Goal: Task Accomplishment & Management: Manage account settings

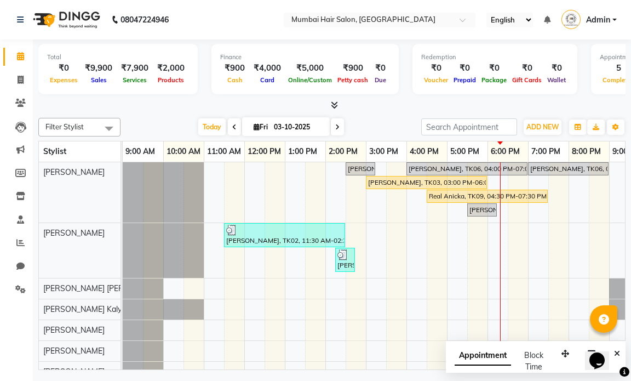
scroll to position [0, 65]
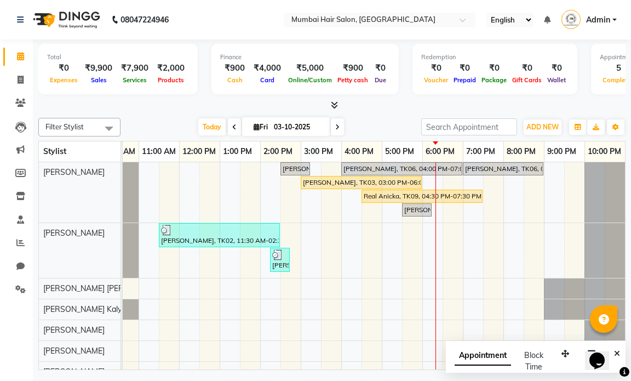
click at [232, 124] on icon at bounding box center [234, 127] width 4 height 7
type input "02-10-2025"
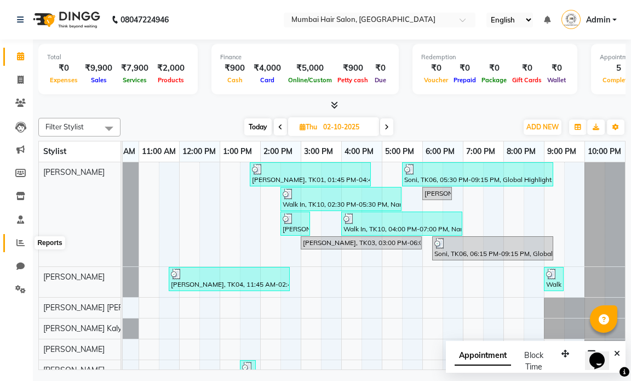
drag, startPoint x: 22, startPoint y: 242, endPoint x: 25, endPoint y: 236, distance: 6.4
click at [22, 242] on icon at bounding box center [20, 242] width 8 height 8
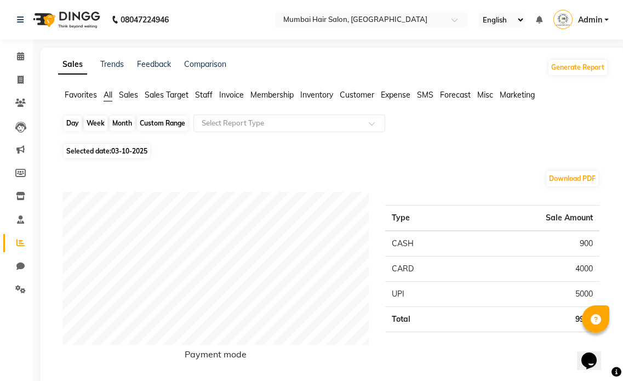
click at [76, 121] on div "Day" at bounding box center [73, 123] width 18 height 15
select select "10"
select select "2025"
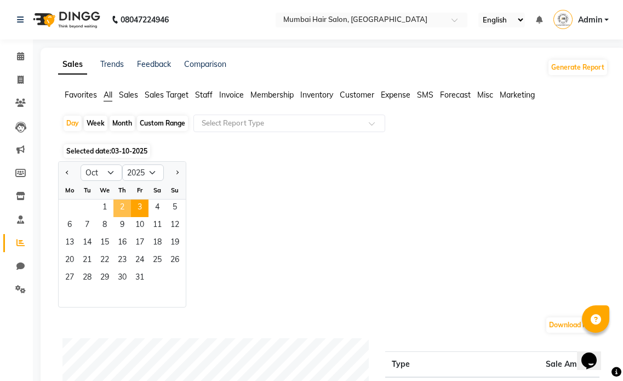
click at [114, 207] on span "2" at bounding box center [122, 208] width 18 height 18
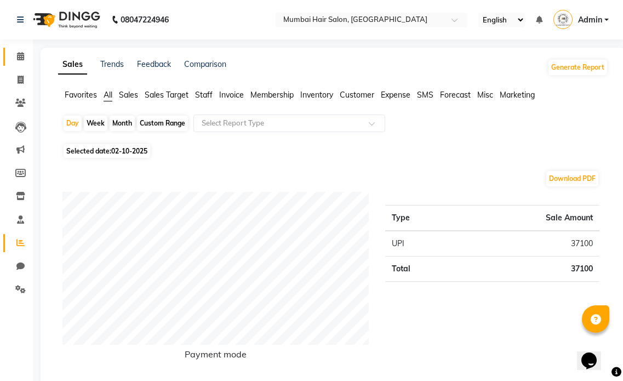
click at [20, 49] on link "Calendar" at bounding box center [16, 57] width 26 height 18
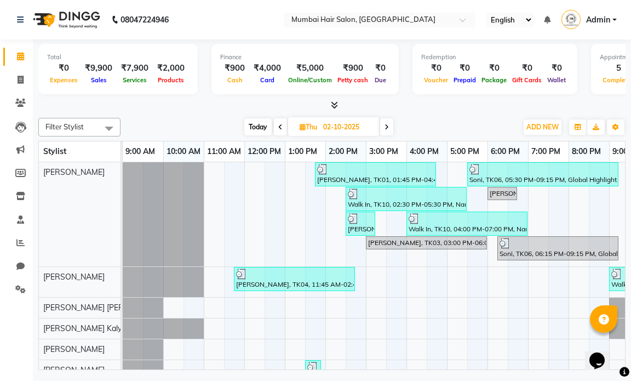
click at [387, 127] on icon at bounding box center [387, 127] width 4 height 7
type input "03-10-2025"
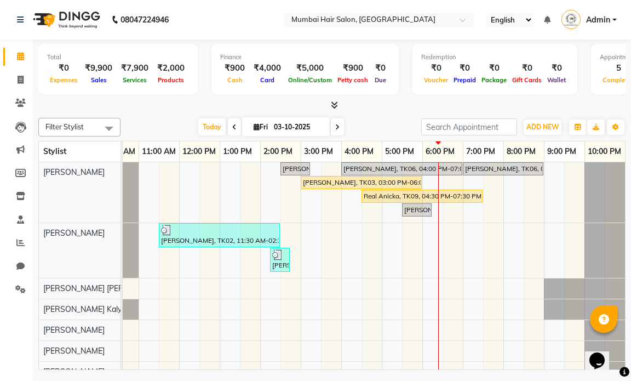
click at [309, 247] on div "[PERSON_NAME], TK05, 02:30 PM-03:15 PM, Director Haircut - [DEMOGRAPHIC_DATA] […" at bounding box center [341, 297] width 567 height 271
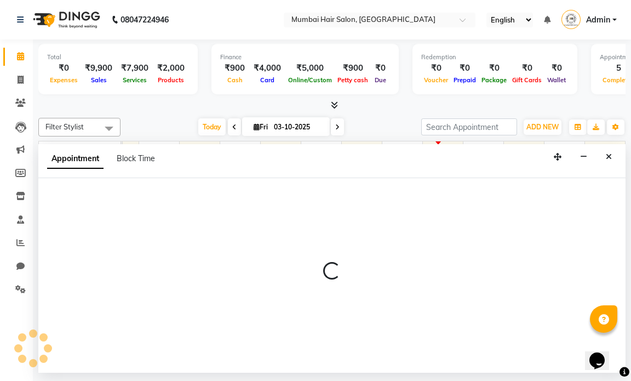
select select "66012"
select select "900"
select select "tentative"
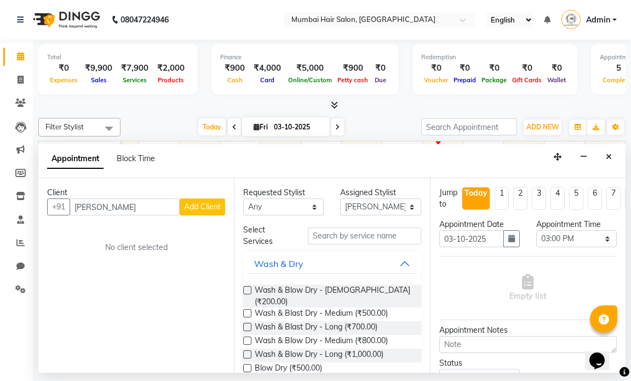
type input "[PERSON_NAME]"
click at [208, 210] on span "Add Client" at bounding box center [202, 207] width 37 height 10
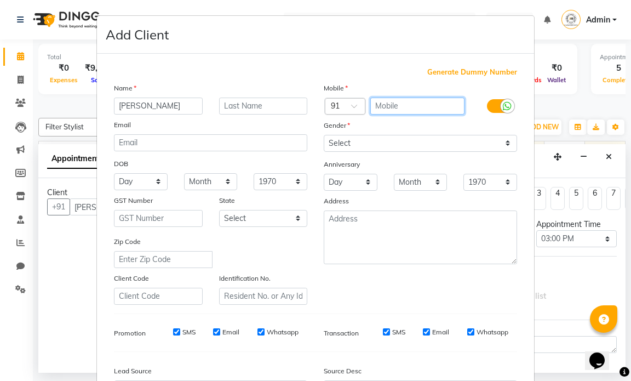
click at [385, 108] on input "text" at bounding box center [417, 106] width 95 height 17
type input "4785378758"
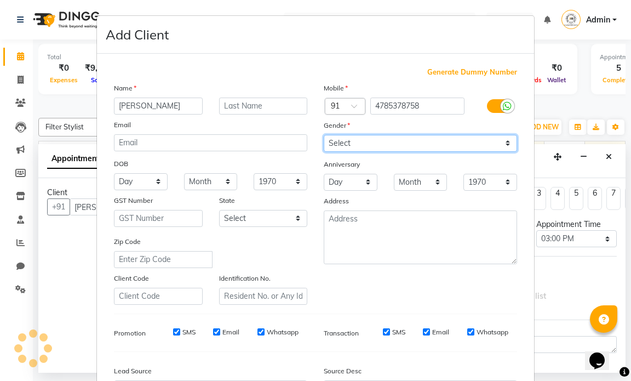
click at [373, 148] on select "Select [DEMOGRAPHIC_DATA] [DEMOGRAPHIC_DATA] Other Prefer Not To Say" at bounding box center [420, 143] width 193 height 17
select select "[DEMOGRAPHIC_DATA]"
click at [324, 135] on select "Select [DEMOGRAPHIC_DATA] [DEMOGRAPHIC_DATA] Other Prefer Not To Say" at bounding box center [420, 143] width 193 height 17
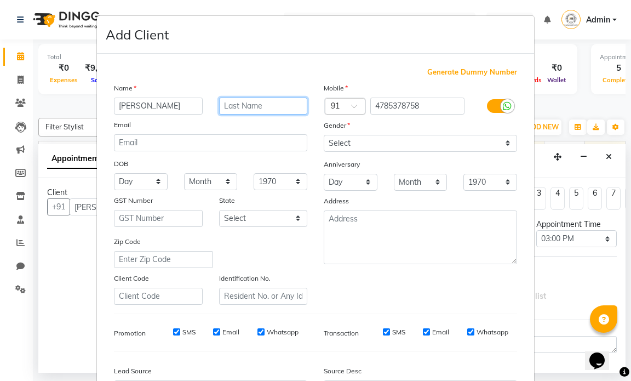
click at [255, 111] on input "text" at bounding box center [263, 106] width 89 height 17
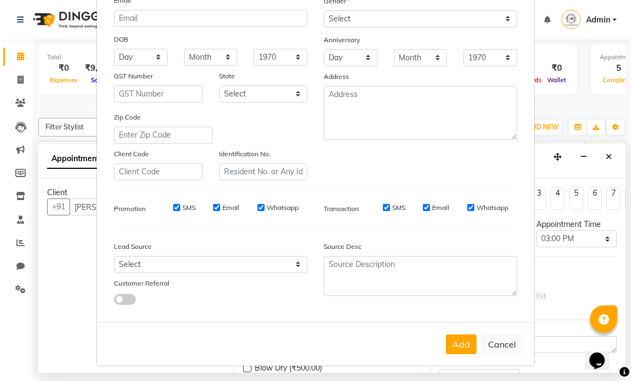
scroll to position [125, 0]
click at [451, 345] on button "Add" at bounding box center [461, 344] width 31 height 20
type input "4785378758"
select select
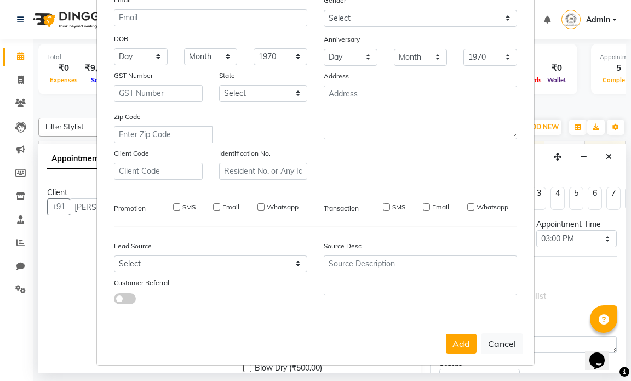
select select
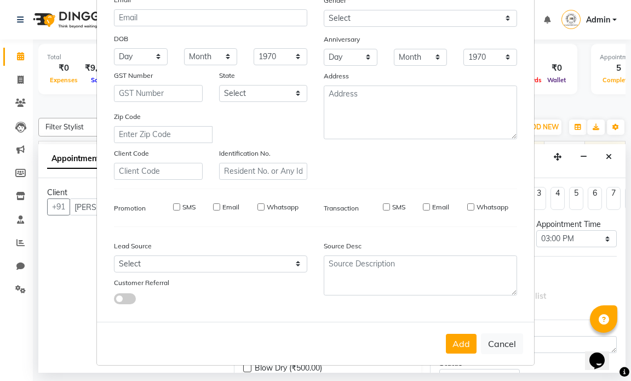
checkbox input "false"
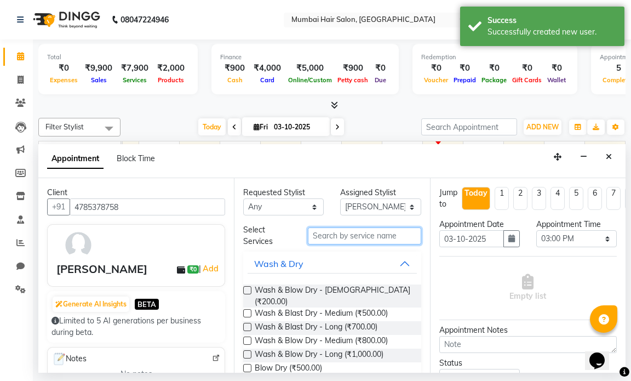
click at [369, 239] on input "text" at bounding box center [364, 235] width 113 height 17
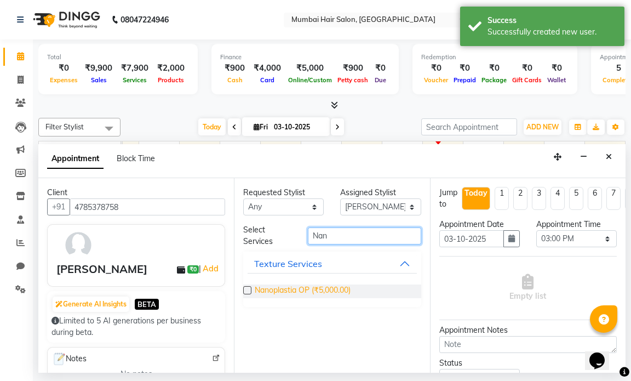
type input "Nan"
click at [335, 286] on span "Nanoplastia OP (₹5,000.00)" at bounding box center [303, 291] width 96 height 14
checkbox input "false"
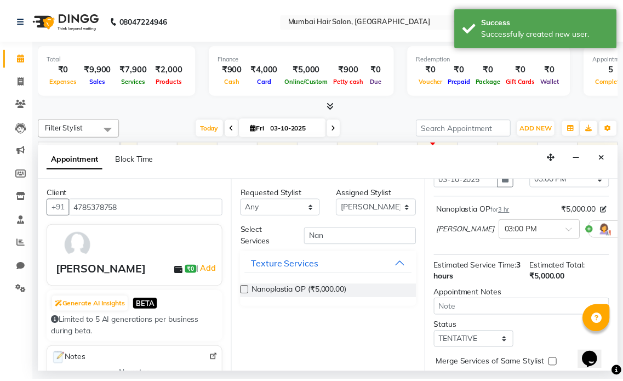
scroll to position [124, 0]
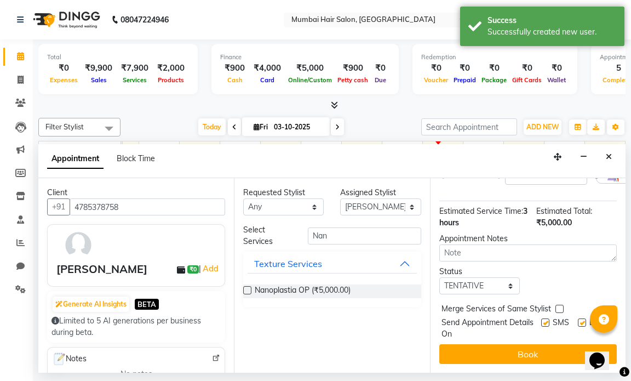
click at [578, 318] on label at bounding box center [582, 322] width 8 height 8
click at [578, 320] on input "checkbox" at bounding box center [581, 323] width 7 height 7
checkbox input "false"
click at [541, 318] on label at bounding box center [545, 322] width 8 height 8
click at [541, 320] on input "checkbox" at bounding box center [544, 323] width 7 height 7
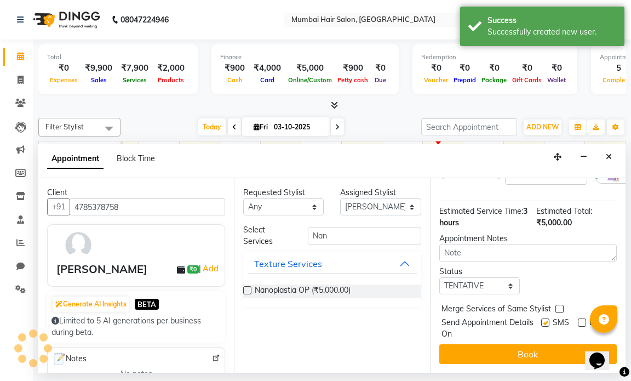
checkbox input "false"
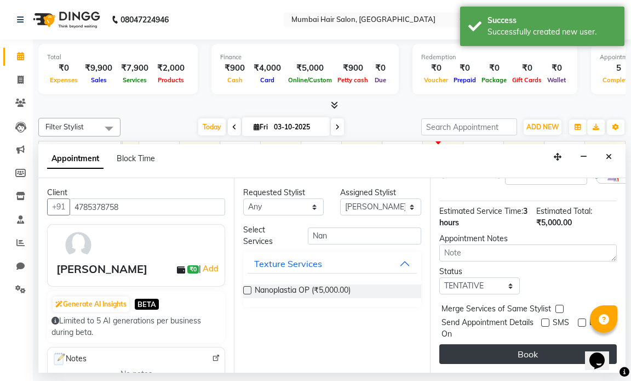
click at [535, 344] on button "Book" at bounding box center [527, 354] width 177 height 20
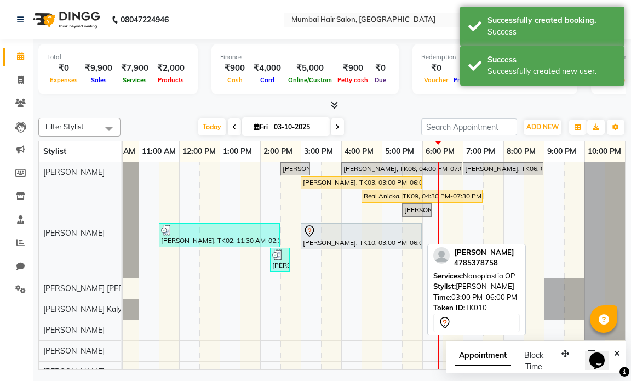
click at [392, 242] on div "[PERSON_NAME], TK10, 03:00 PM-06:00 PM, Nanoplastia OP" at bounding box center [361, 236] width 119 height 23
select select "7"
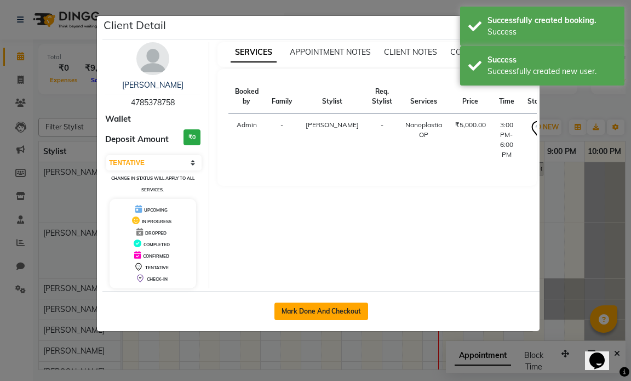
click at [328, 306] on button "Mark Done And Checkout" at bounding box center [321, 311] width 94 height 18
select select "7487"
select select "service"
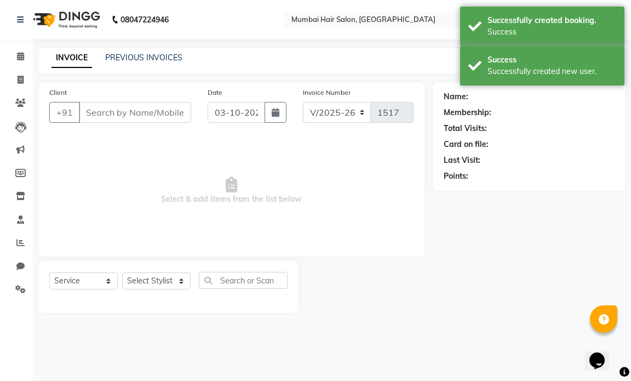
type input "4785378758"
select select "66012"
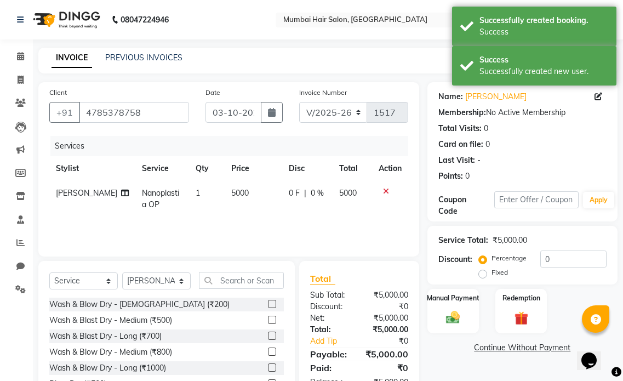
click at [273, 197] on td "5000" at bounding box center [253, 199] width 57 height 36
select select "66012"
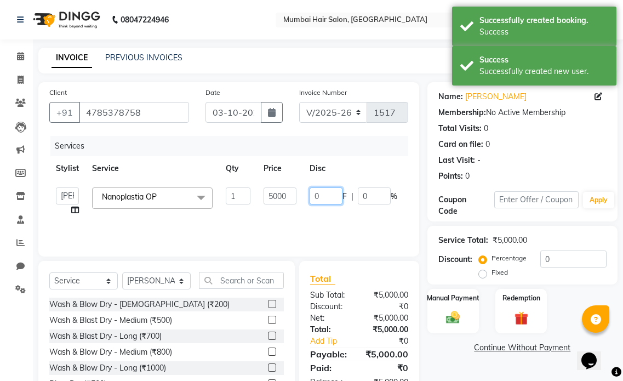
drag, startPoint x: 319, startPoint y: 199, endPoint x: 310, endPoint y: 197, distance: 9.6
click at [310, 197] on input "0" at bounding box center [325, 195] width 33 height 17
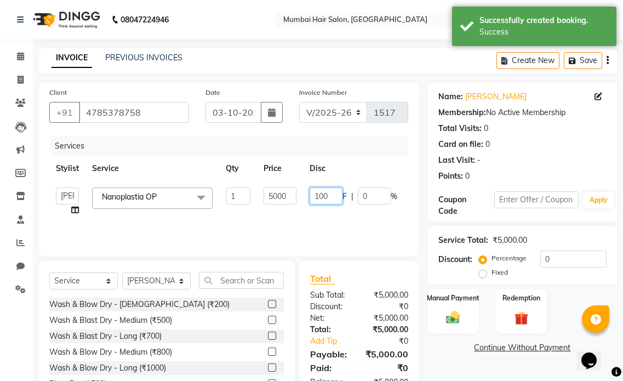
type input "1000"
click at [324, 224] on div "Services Stylist Service Qty Price Disc Total Action [PERSON_NAME] [PERSON_NAME…" at bounding box center [228, 191] width 359 height 110
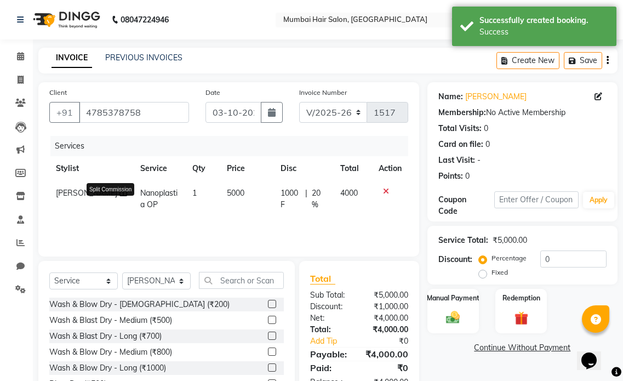
click at [119, 197] on icon at bounding box center [123, 193] width 8 height 8
select select "66012"
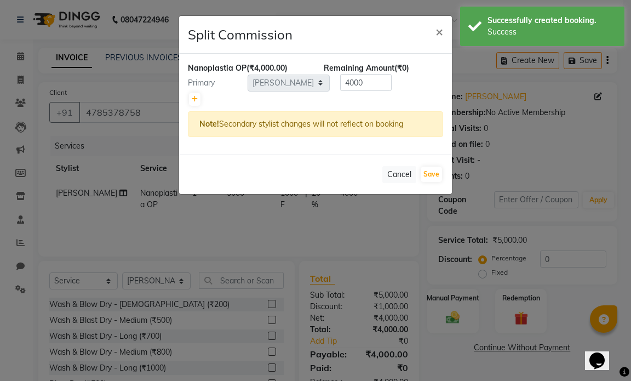
click at [188, 97] on div at bounding box center [315, 98] width 255 height 15
click at [197, 100] on icon at bounding box center [195, 99] width 6 height 7
type input "2000"
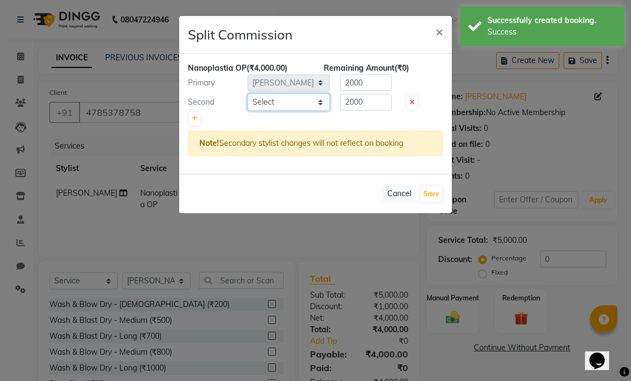
click at [306, 100] on select "Select [PERSON_NAME] [PERSON_NAME] [PERSON_NAME] [PERSON_NAME] Firdous [PERSON_…" at bounding box center [289, 102] width 82 height 17
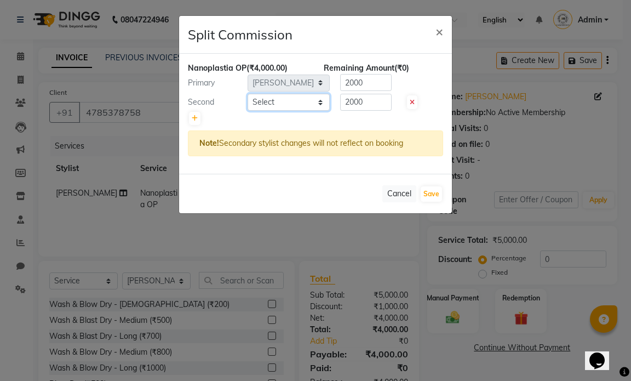
select select "66016"
click at [248, 94] on select "Select [PERSON_NAME] [PERSON_NAME] [PERSON_NAME] [PERSON_NAME] Firdous [PERSON_…" at bounding box center [289, 102] width 82 height 17
click at [425, 191] on button "Save" at bounding box center [431, 193] width 21 height 15
select select "Select"
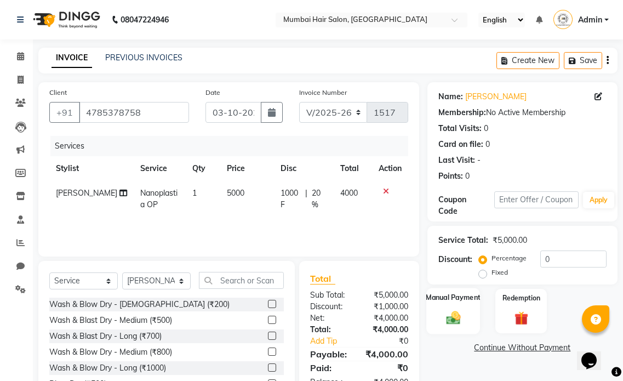
click at [463, 295] on label "Manual Payment" at bounding box center [453, 297] width 55 height 10
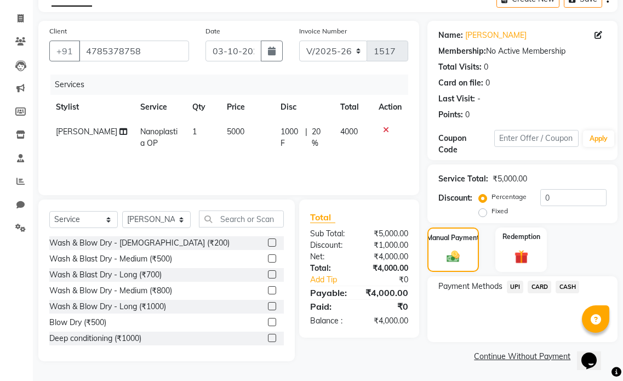
click at [517, 288] on span "UPI" at bounding box center [515, 286] width 17 height 13
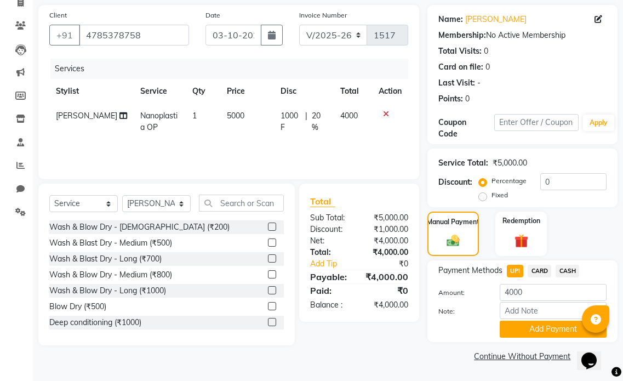
click at [518, 329] on button "Add Payment" at bounding box center [553, 328] width 107 height 17
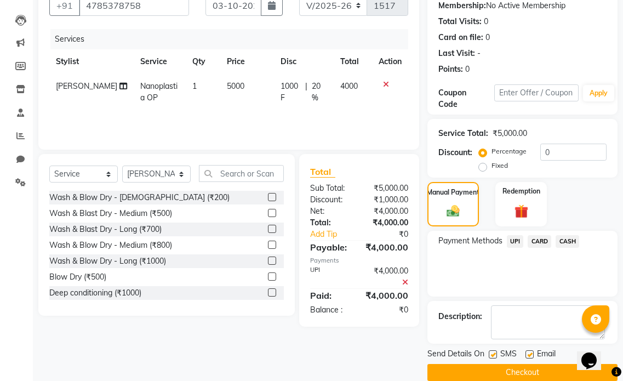
scroll to position [123, 0]
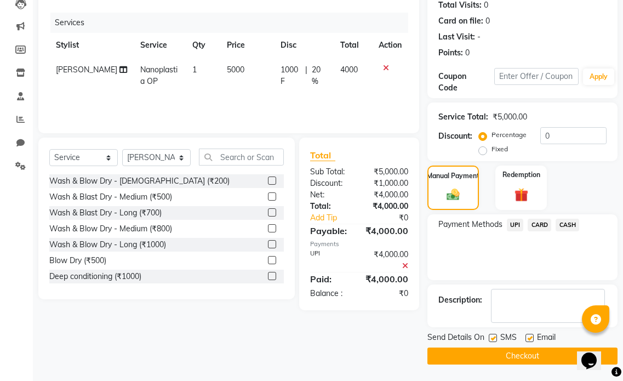
click at [531, 339] on label at bounding box center [529, 338] width 8 height 8
click at [531, 339] on input "checkbox" at bounding box center [528, 338] width 7 height 7
checkbox input "false"
click at [494, 336] on label at bounding box center [493, 338] width 8 height 8
click at [494, 336] on input "checkbox" at bounding box center [492, 338] width 7 height 7
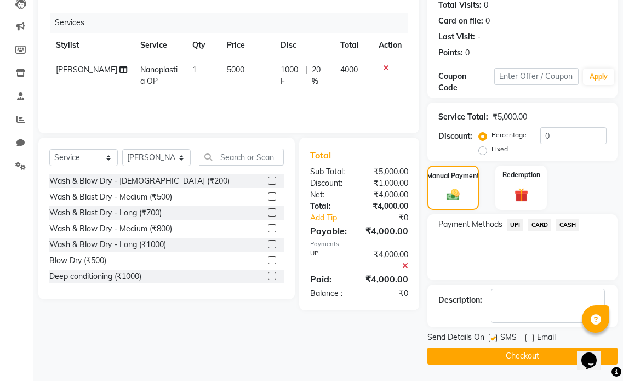
checkbox input "false"
click at [497, 349] on button "Checkout" at bounding box center [522, 355] width 190 height 17
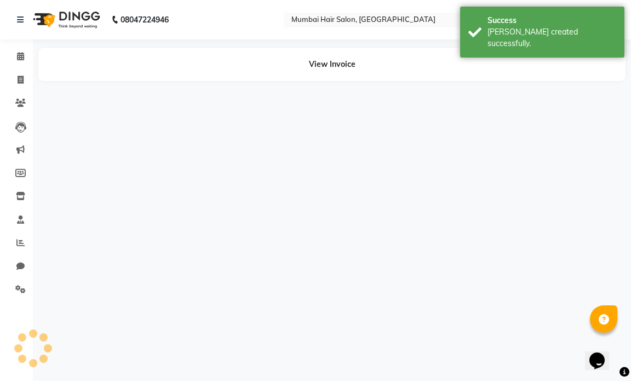
select select "66012"
select select "66016"
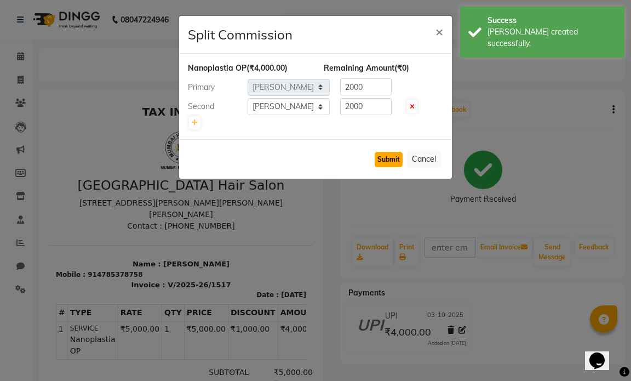
click at [391, 159] on button "Submit" at bounding box center [389, 159] width 28 height 15
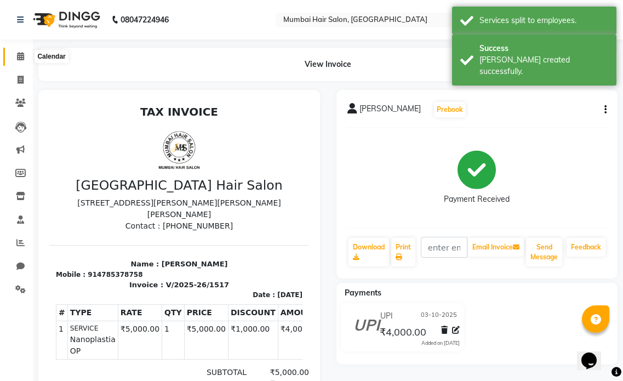
click at [21, 56] on icon at bounding box center [20, 56] width 7 height 8
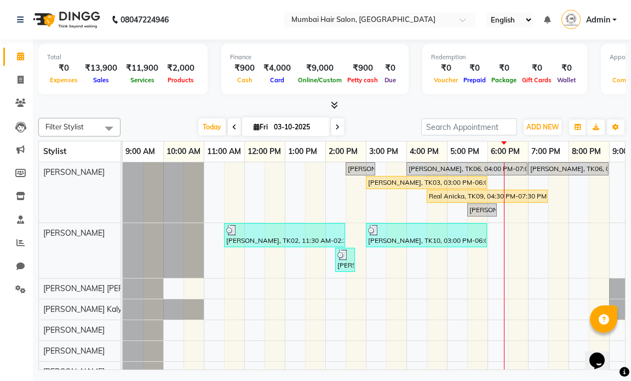
click at [298, 122] on input "03-10-2025" at bounding box center [298, 127] width 55 height 16
select select "10"
select select "2025"
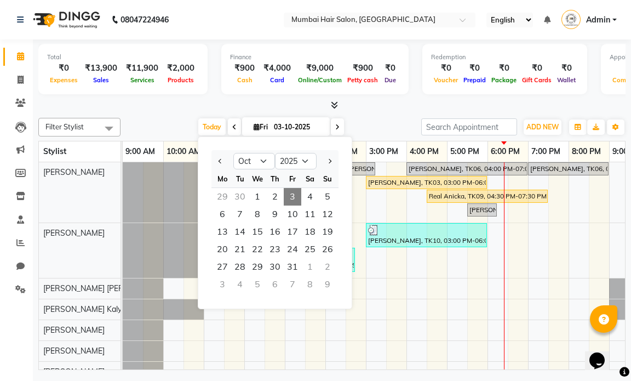
click at [295, 192] on span "3" at bounding box center [293, 197] width 18 height 18
